Goal: Information Seeking & Learning: Learn about a topic

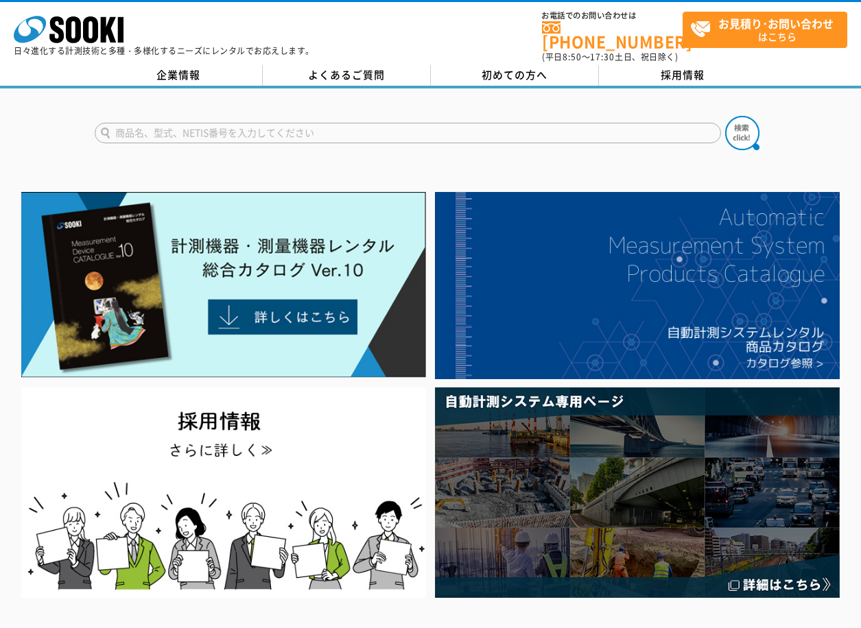
click at [197, 123] on input "text" at bounding box center [408, 133] width 626 height 21
type input "アンカーボルト"
click at [725, 116] on button at bounding box center [742, 133] width 34 height 34
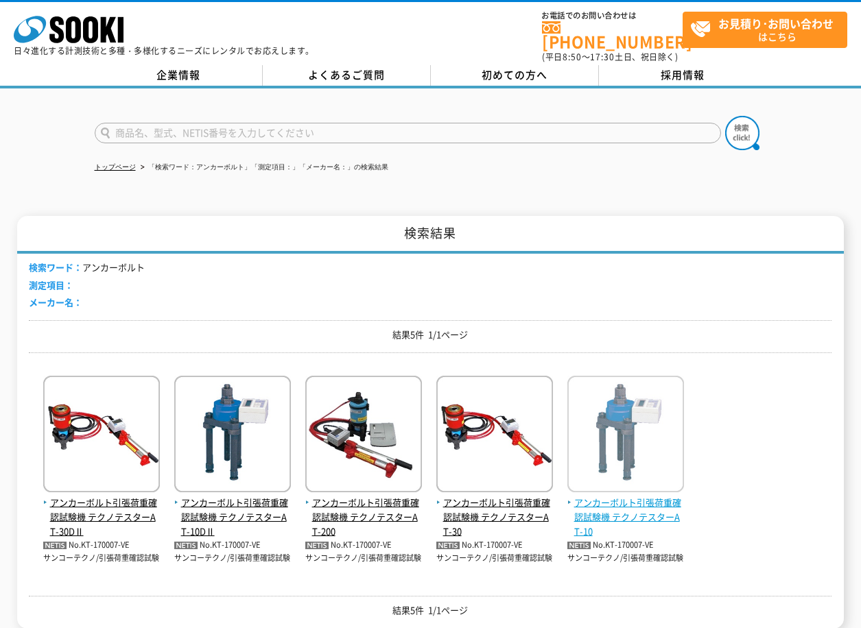
click at [621, 505] on span "アンカーボルト引張荷重確認試験機 テクノテスターAT-10" at bounding box center [625, 517] width 117 height 43
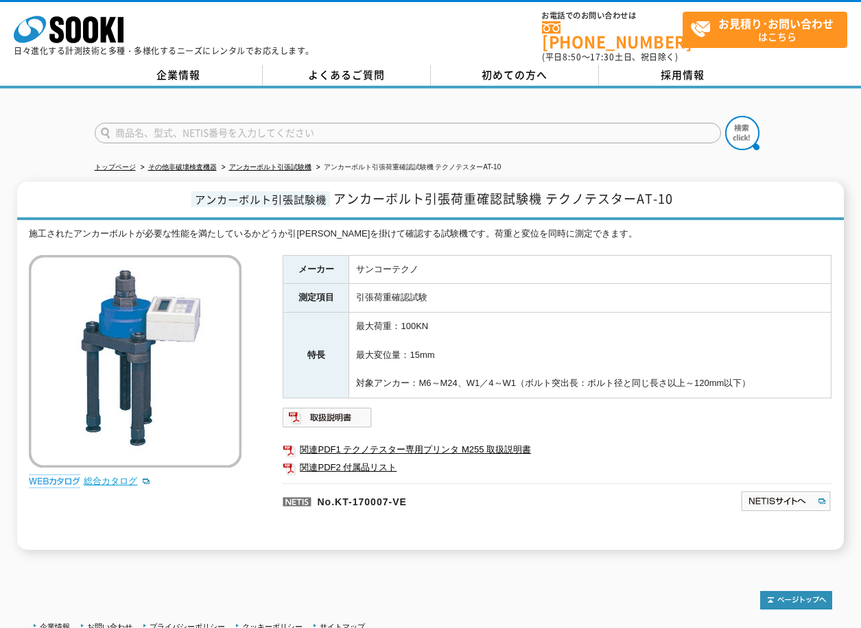
click at [134, 476] on link "総合カタログ" at bounding box center [117, 481] width 67 height 10
